Goal: Use online tool/utility: Utilize a website feature to perform a specific function

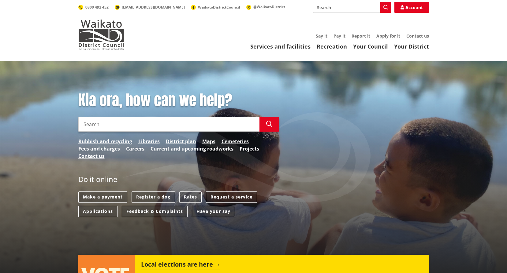
click at [352, 11] on input "Search" at bounding box center [352, 7] width 78 height 11
click at [355, 19] on div "Direct debit calculator" at bounding box center [352, 18] width 78 height 11
type input "Direct debit calculator"
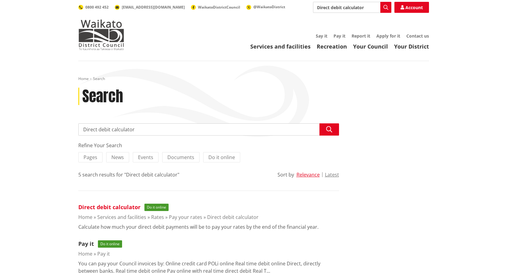
click at [118, 205] on link "Direct debit calculator" at bounding box center [109, 207] width 62 height 7
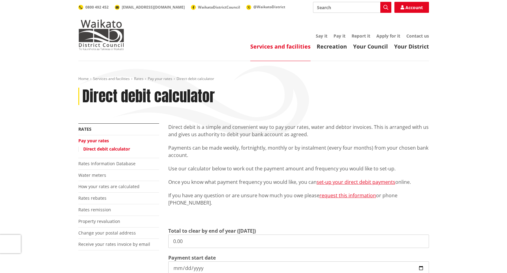
drag, startPoint x: 135, startPoint y: 237, endPoint x: 131, endPoint y: 236, distance: 3.1
click at [132, 236] on div "More from this section Rates Pay your rates Direct debit calculator Rates Infor…" at bounding box center [253, 249] width 359 height 251
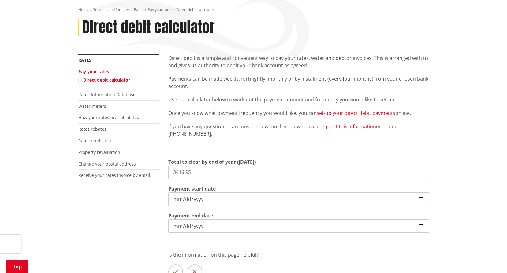
scroll to position [153, 0]
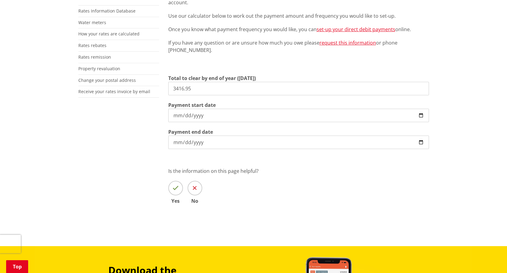
type input "3,416.95"
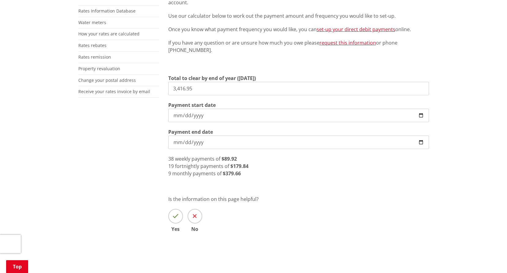
click at [182, 114] on input "2025-10-08" at bounding box center [298, 115] width 260 height 13
click at [178, 116] on input "2025-10-08" at bounding box center [298, 115] width 260 height 13
type input "2025-10-22"
click at [151, 156] on div "More from this section Rates Pay your rates Direct debit calculator Rates Infor…" at bounding box center [253, 110] width 359 height 279
click at [193, 86] on input "3,416.95" at bounding box center [298, 88] width 260 height 13
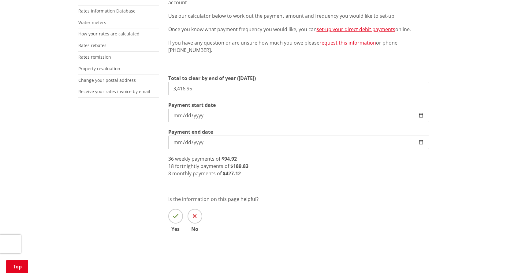
click at [239, 179] on div "Direct debit is a simple and convenient way to pay your rates, water and debtor…" at bounding box center [299, 110] width 270 height 279
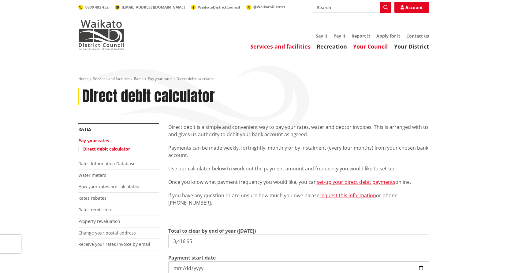
click at [378, 47] on link "Your Council" at bounding box center [370, 46] width 35 height 7
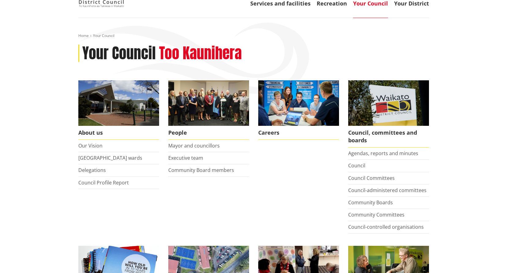
scroll to position [92, 0]
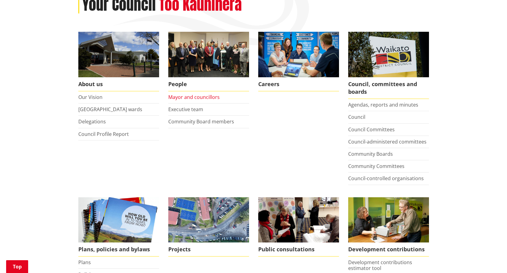
click at [202, 97] on link "Mayor and councillors" at bounding box center [193, 97] width 51 height 7
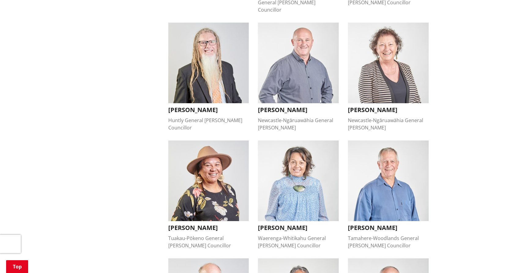
scroll to position [245, 0]
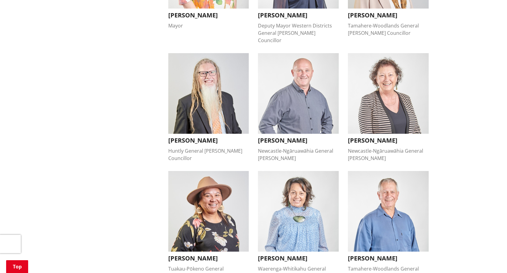
click at [339, 164] on ul "[PERSON_NAME] Mayor [PERSON_NAME] Mayor [DOMAIN_NAME][EMAIL_ADDRESS][DOMAIN_NAM…" at bounding box center [299, 234] width 270 height 612
